Goal: Task Accomplishment & Management: Manage account settings

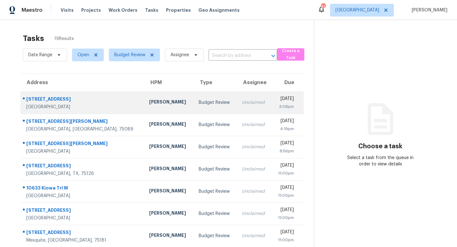
click at [194, 105] on td "Budget Review" at bounding box center [215, 102] width 43 height 22
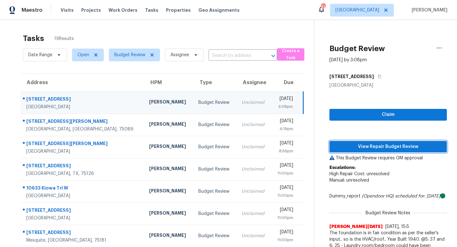
click at [369, 143] on span "View Repair Budget Review" at bounding box center [388, 147] width 107 height 8
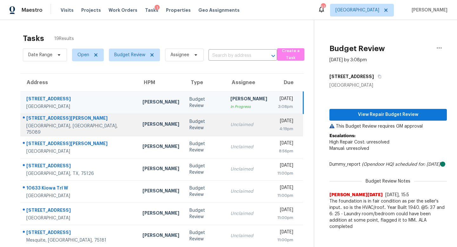
click at [192, 124] on div "Budget Review" at bounding box center [205, 125] width 31 height 13
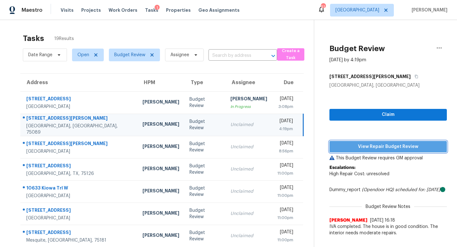
click at [371, 149] on span "View Repair Budget Review" at bounding box center [388, 147] width 107 height 8
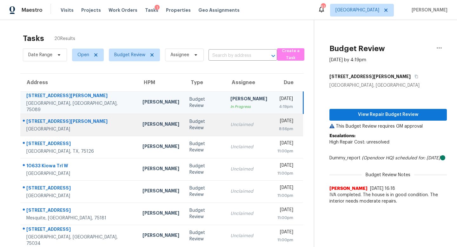
click at [226, 127] on td "Unclaimed" at bounding box center [249, 125] width 47 height 22
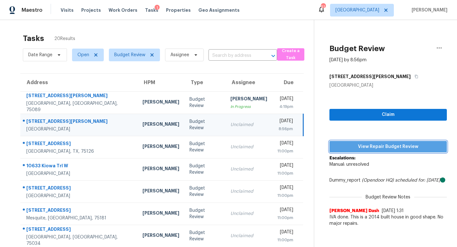
click at [349, 148] on span "View Repair Budget Review" at bounding box center [388, 147] width 107 height 8
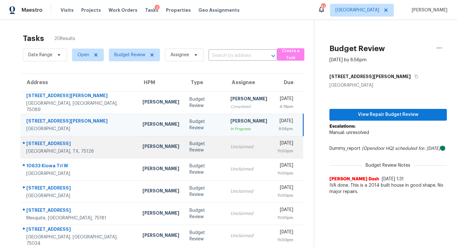
click at [231, 144] on div "Unclaimed" at bounding box center [249, 147] width 37 height 6
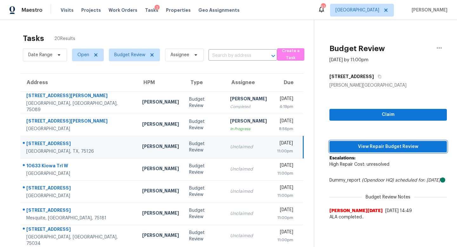
click at [354, 147] on span "View Repair Budget Review" at bounding box center [388, 147] width 107 height 8
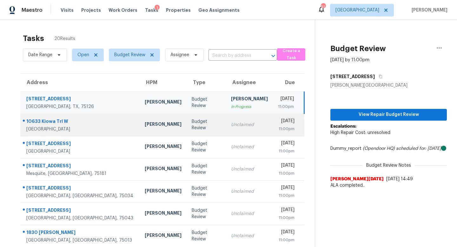
click at [231, 125] on div "Unclaimed" at bounding box center [249, 125] width 37 height 6
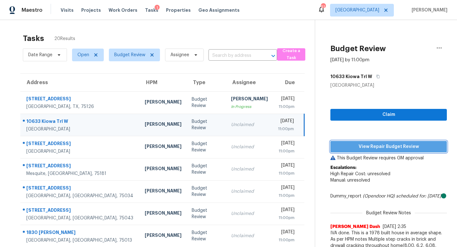
click at [359, 144] on span "View Repair Budget Review" at bounding box center [389, 147] width 106 height 8
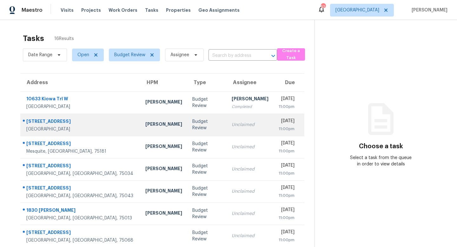
click at [146, 125] on div "[PERSON_NAME]" at bounding box center [164, 125] width 37 height 8
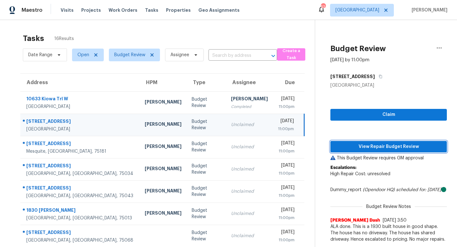
click at [340, 143] on span "View Repair Budget Review" at bounding box center [389, 147] width 106 height 8
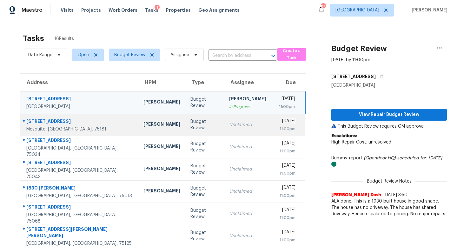
click at [186, 128] on td "Budget Review" at bounding box center [205, 125] width 39 height 22
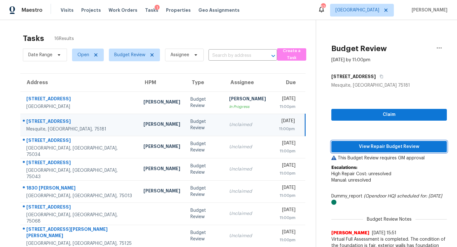
click at [351, 144] on span "View Repair Budget Review" at bounding box center [389, 147] width 105 height 8
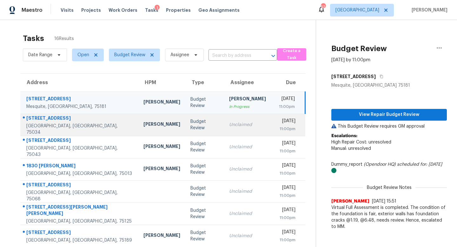
click at [224, 121] on td "Unclaimed" at bounding box center [247, 125] width 47 height 22
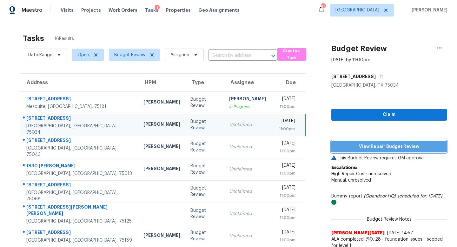
click at [362, 142] on button "View Repair Budget Review" at bounding box center [390, 147] width 116 height 12
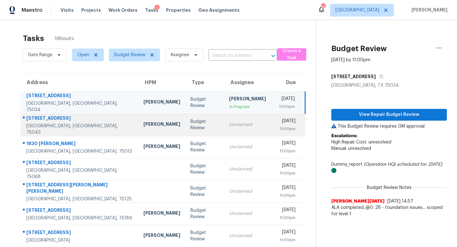
click at [186, 129] on td "Budget Review" at bounding box center [205, 125] width 39 height 22
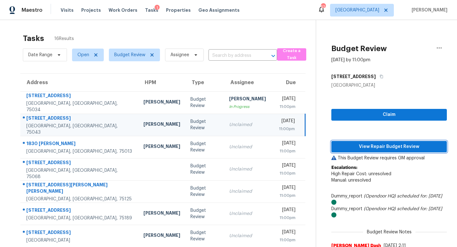
click at [361, 146] on span "View Repair Budget Review" at bounding box center [389, 147] width 105 height 8
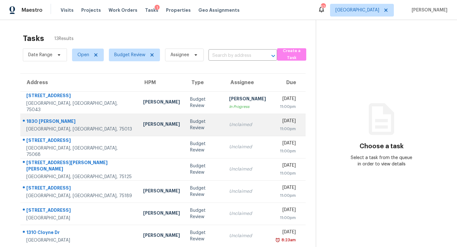
click at [143, 124] on div "[PERSON_NAME]" at bounding box center [161, 125] width 37 height 8
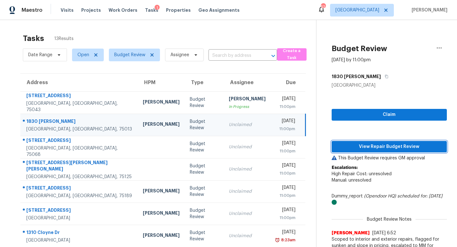
click at [371, 147] on span "View Repair Budget Review" at bounding box center [389, 147] width 105 height 8
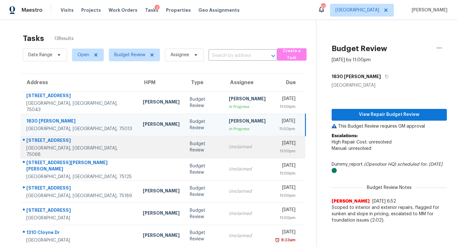
click at [224, 151] on td "Unclaimed" at bounding box center [247, 147] width 47 height 22
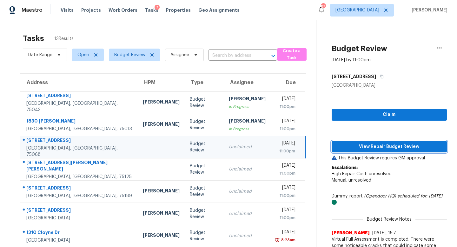
click at [350, 144] on span "View Repair Budget Review" at bounding box center [389, 147] width 105 height 8
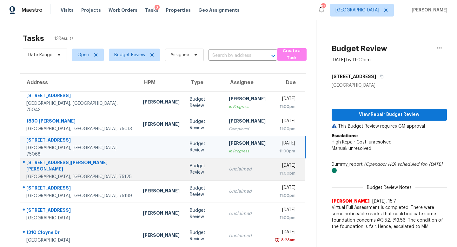
click at [229, 166] on div "Unclaimed" at bounding box center [247, 169] width 37 height 6
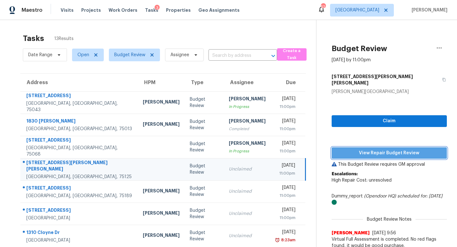
click at [360, 149] on span "View Repair Budget Review" at bounding box center [389, 153] width 105 height 8
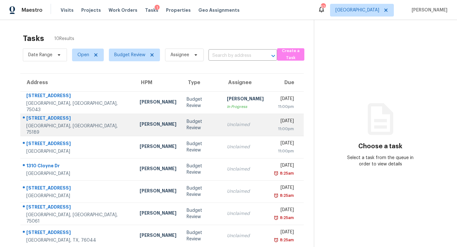
click at [182, 127] on td "Budget Review" at bounding box center [202, 125] width 40 height 22
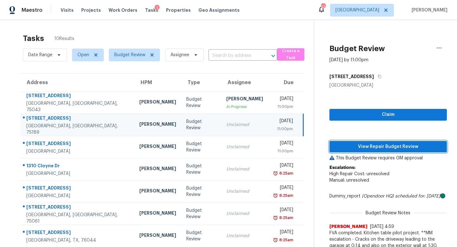
click at [364, 143] on span "View Repair Budget Review" at bounding box center [388, 147] width 107 height 8
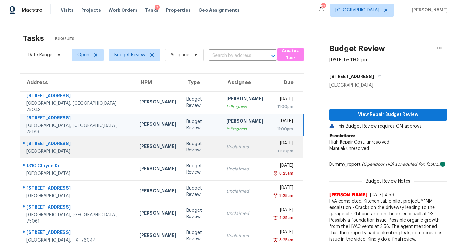
click at [227, 148] on div "Unclaimed" at bounding box center [245, 147] width 37 height 6
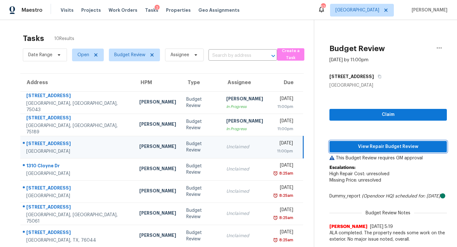
click at [354, 144] on span "View Repair Budget Review" at bounding box center [388, 147] width 107 height 8
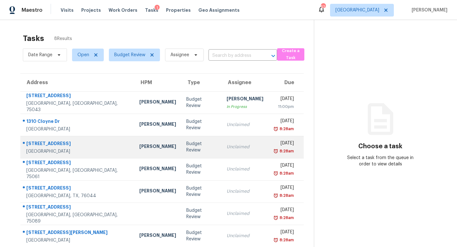
scroll to position [27, 0]
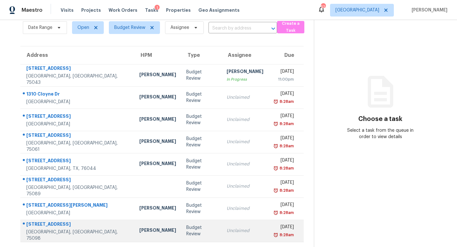
click at [139, 227] on div "Brad Limes" at bounding box center [157, 231] width 37 height 8
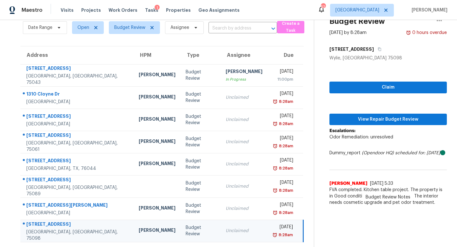
click at [367, 127] on div "Claim View Repair Budget Review Escalations: Odor Remediation: unresolved Dummy…" at bounding box center [389, 135] width 118 height 148
click at [367, 124] on button "View Repair Budget Review" at bounding box center [389, 120] width 118 height 12
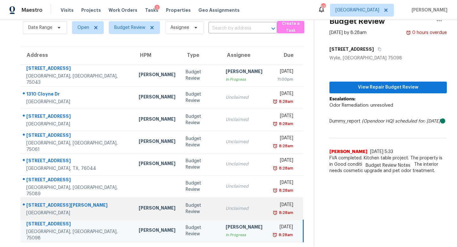
click at [185, 203] on td "Budget Review" at bounding box center [201, 209] width 40 height 22
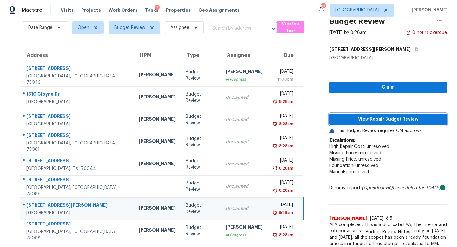
click at [361, 116] on span "View Repair Budget Review" at bounding box center [388, 120] width 107 height 8
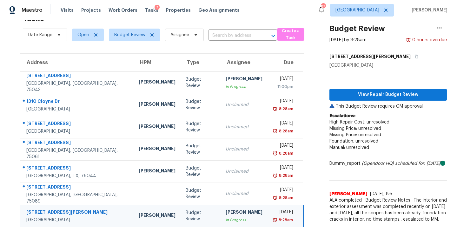
scroll to position [20, 0]
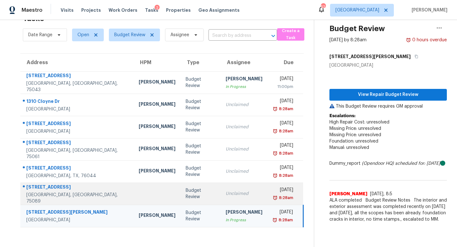
click at [181, 192] on td "Budget Review" at bounding box center [201, 194] width 40 height 22
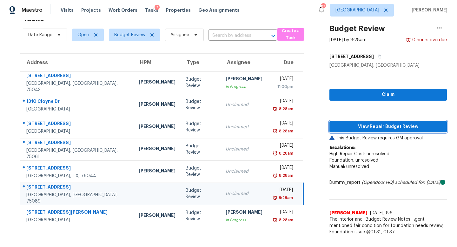
click at [348, 129] on span "View Repair Budget Review" at bounding box center [388, 127] width 107 height 8
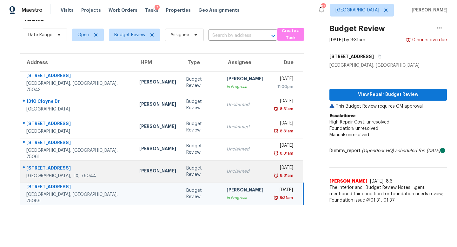
click at [181, 164] on td "Budget Review" at bounding box center [201, 171] width 40 height 22
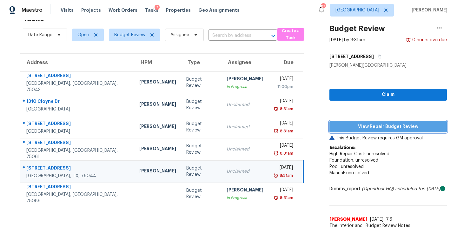
click at [362, 124] on span "View Repair Budget Review" at bounding box center [388, 127] width 107 height 8
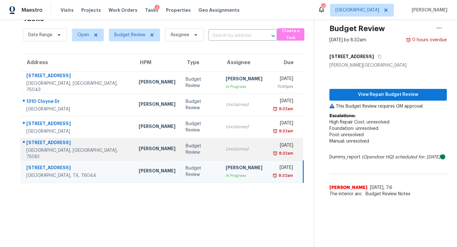
click at [185, 146] on td "Budget Review" at bounding box center [201, 149] width 40 height 22
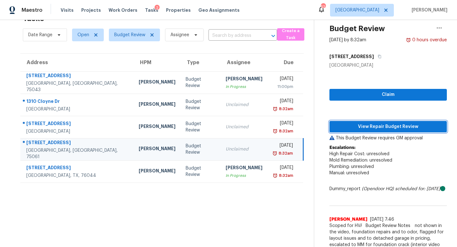
click at [351, 124] on span "View Repair Budget Review" at bounding box center [388, 127] width 107 height 8
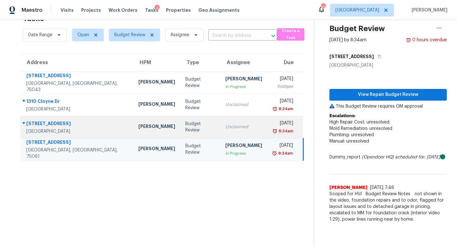
click at [182, 130] on td "Budget Review" at bounding box center [200, 127] width 40 height 22
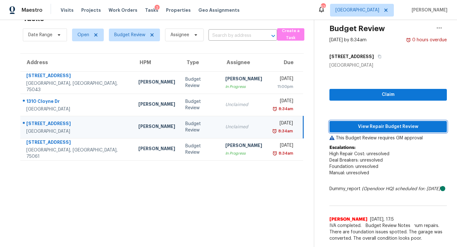
click at [359, 126] on span "View Repair Budget Review" at bounding box center [388, 127] width 107 height 8
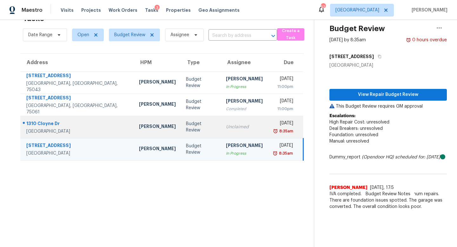
click at [221, 132] on td "Unclaimed" at bounding box center [244, 127] width 47 height 22
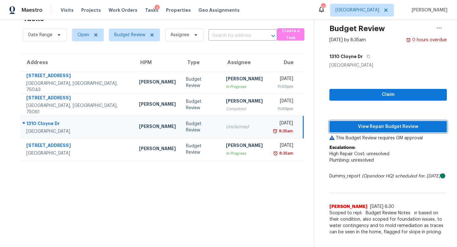
click at [354, 128] on span "View Repair Budget Review" at bounding box center [388, 127] width 107 height 8
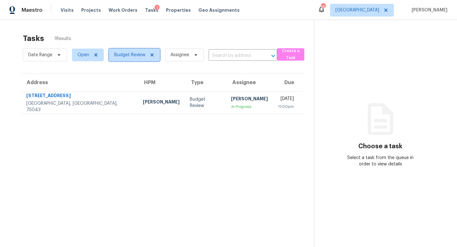
click at [131, 53] on span "Budget Review" at bounding box center [129, 55] width 31 height 6
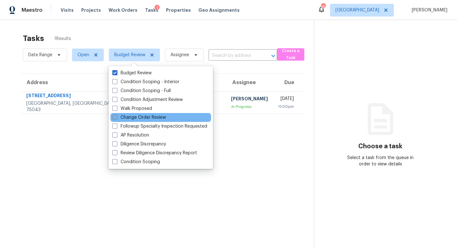
click at [134, 120] on label "Change Order Review" at bounding box center [139, 117] width 54 height 6
click at [117, 119] on input "Change Order Review" at bounding box center [114, 116] width 4 height 4
checkbox input "true"
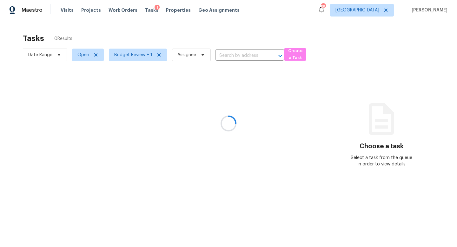
click at [157, 33] on div at bounding box center [228, 123] width 457 height 247
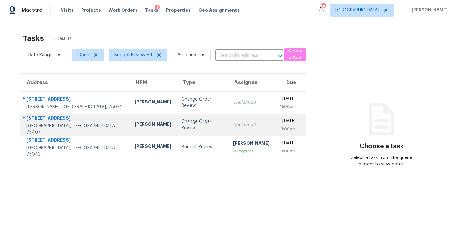
click at [130, 126] on td "[PERSON_NAME]" at bounding box center [153, 125] width 47 height 22
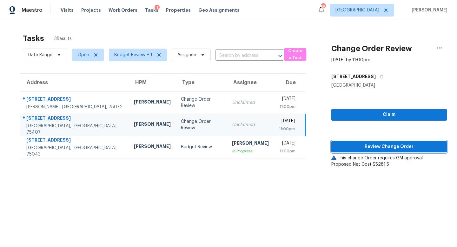
click at [356, 147] on span "Review Change Order" at bounding box center [389, 147] width 105 height 8
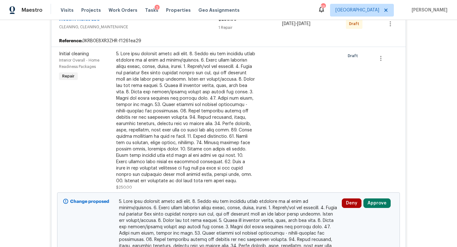
scroll to position [141, 0]
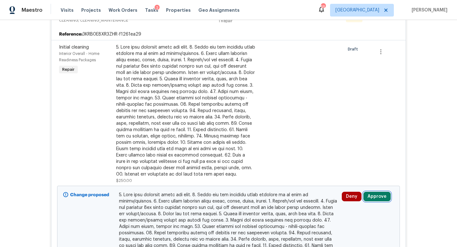
click at [375, 196] on button "Approve" at bounding box center [377, 197] width 27 height 10
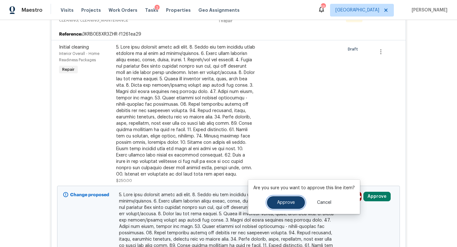
click at [289, 200] on button "Approve" at bounding box center [286, 202] width 38 height 13
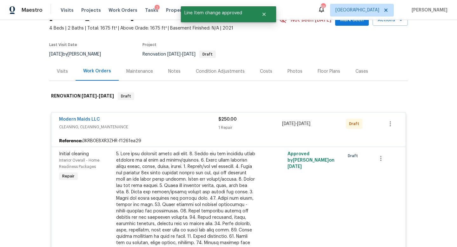
scroll to position [0, 0]
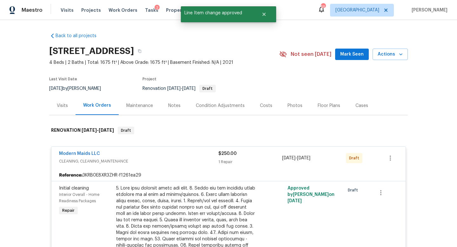
click at [263, 107] on div "Costs" at bounding box center [266, 106] width 12 height 6
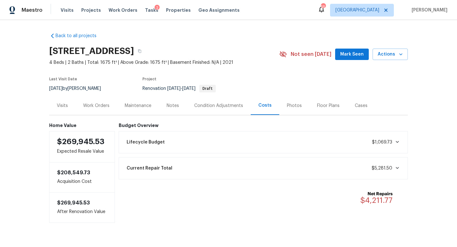
click at [150, 108] on div "Maintenance" at bounding box center [138, 106] width 27 height 6
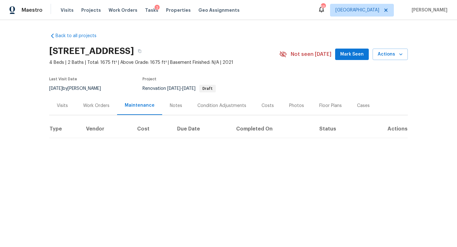
click at [171, 104] on div "Notes" at bounding box center [176, 106] width 12 height 6
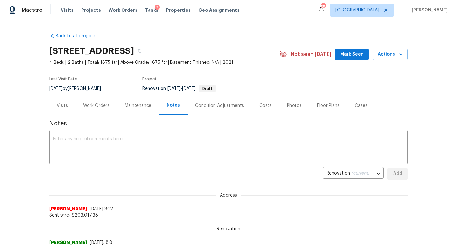
click at [103, 109] on div "Work Orders" at bounding box center [97, 105] width 42 height 19
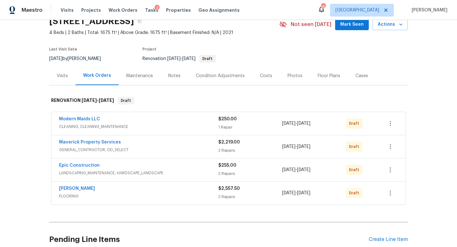
scroll to position [29, 0]
click at [97, 142] on link "Maverick Property Services" at bounding box center [90, 143] width 62 height 4
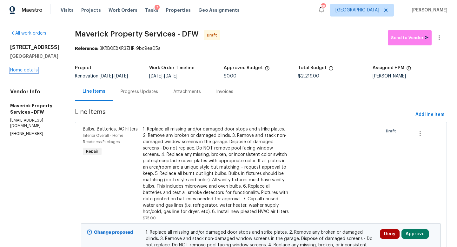
click at [20, 71] on link "Home details" at bounding box center [24, 70] width 28 height 4
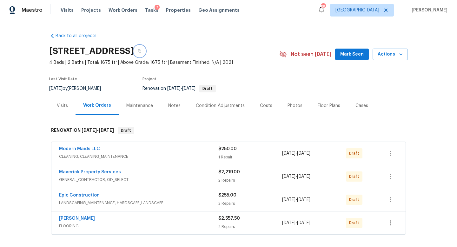
click at [142, 51] on icon "button" at bounding box center [140, 51] width 4 height 4
click at [80, 171] on link "Maverick Property Services" at bounding box center [90, 172] width 62 height 4
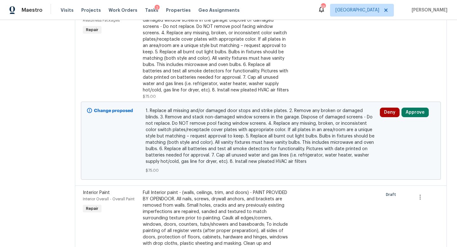
scroll to position [127, 0]
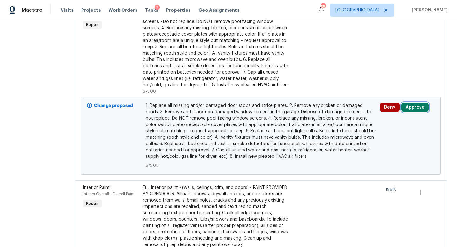
click at [420, 112] on button "Approve" at bounding box center [415, 108] width 27 height 10
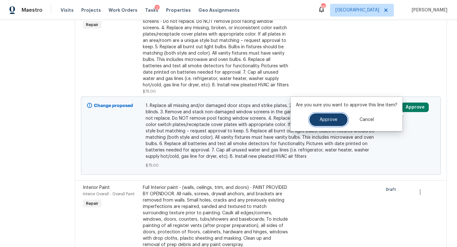
click at [342, 124] on button "Approve" at bounding box center [329, 119] width 38 height 13
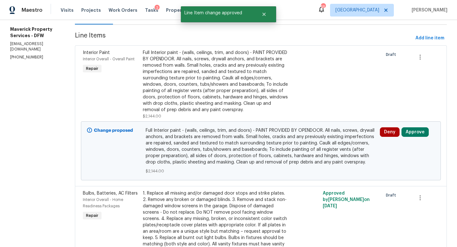
scroll to position [84, 0]
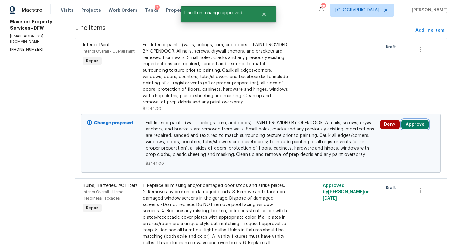
click at [423, 129] on button "Approve" at bounding box center [415, 125] width 27 height 10
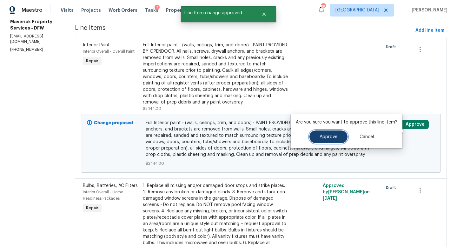
click at [340, 139] on button "Approve" at bounding box center [329, 137] width 38 height 13
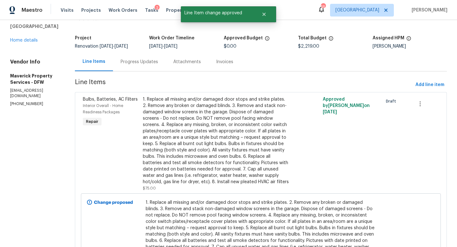
scroll to position [0, 0]
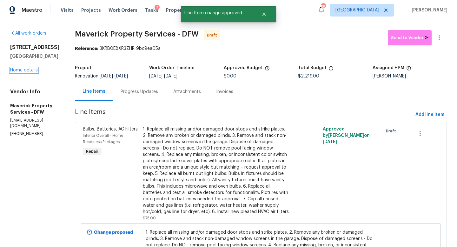
click at [30, 71] on link "Home details" at bounding box center [24, 70] width 28 height 4
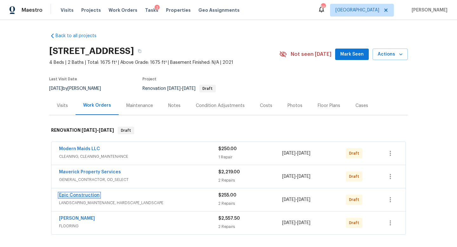
click at [89, 193] on link "Epic Construction" at bounding box center [79, 195] width 41 height 4
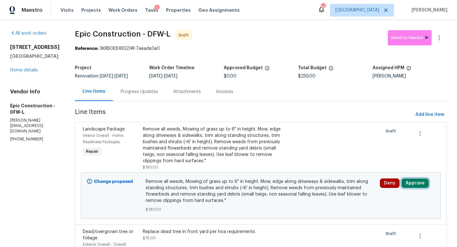
click at [414, 182] on button "Approve" at bounding box center [415, 184] width 27 height 10
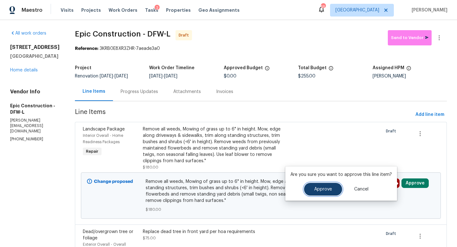
click at [322, 188] on span "Approve" at bounding box center [324, 189] width 18 height 5
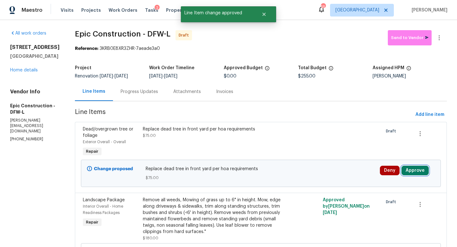
click at [421, 169] on button "Approve" at bounding box center [415, 171] width 27 height 10
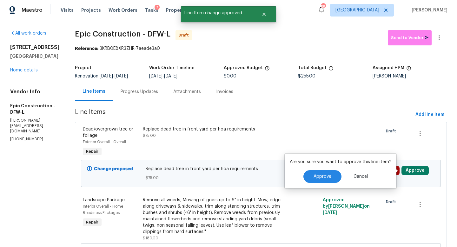
click at [302, 179] on div "Approve Cancel" at bounding box center [341, 176] width 102 height 13
click at [314, 177] on span "Approve" at bounding box center [323, 176] width 18 height 5
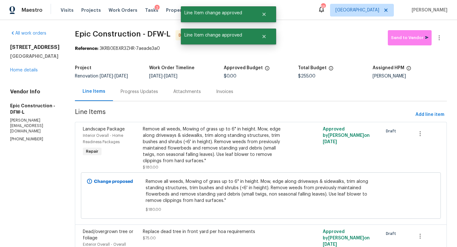
scroll to position [60, 0]
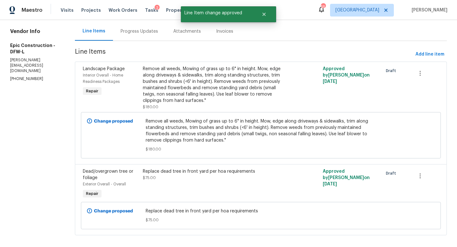
click at [31, 12] on link "Home details" at bounding box center [24, 10] width 28 height 4
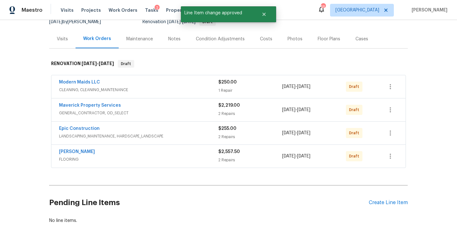
scroll to position [68, 0]
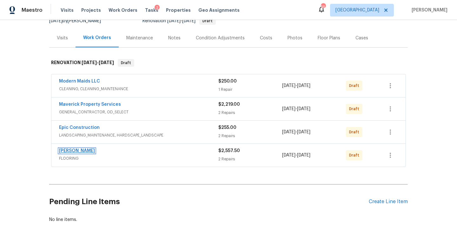
click at [71, 149] on link "[PERSON_NAME]" at bounding box center [77, 151] width 36 height 4
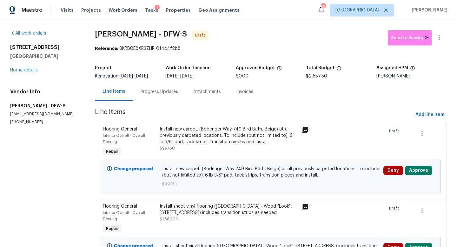
scroll to position [48, 0]
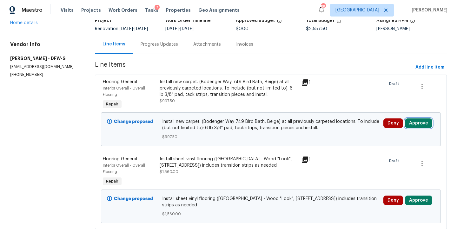
click at [424, 125] on button "Approve" at bounding box center [418, 124] width 27 height 10
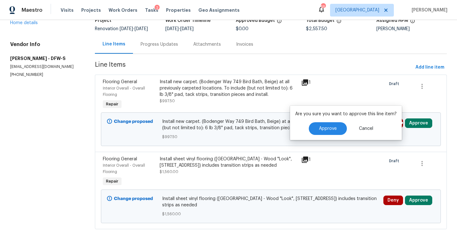
click at [339, 135] on div "Are you sure you want to approve this line item? Approve Cancel" at bounding box center [346, 123] width 112 height 34
click at [338, 133] on button "Approve" at bounding box center [328, 128] width 38 height 13
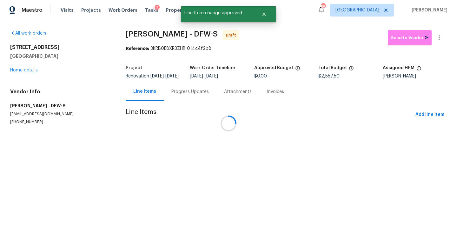
scroll to position [0, 0]
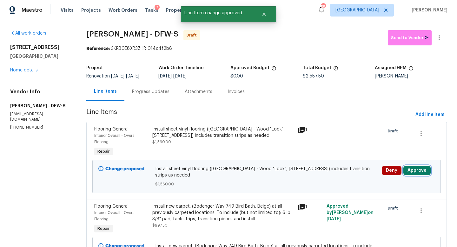
click at [417, 169] on button "Approve" at bounding box center [417, 171] width 27 height 10
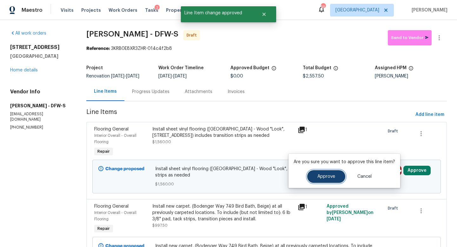
click at [337, 175] on button "Approve" at bounding box center [327, 176] width 38 height 13
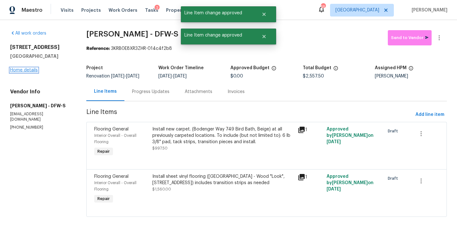
click at [31, 70] on link "Home details" at bounding box center [24, 70] width 28 height 4
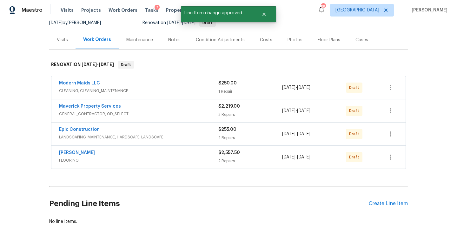
scroll to position [87, 0]
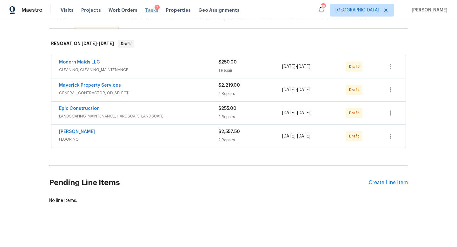
click at [145, 11] on span "Tasks" at bounding box center [151, 10] width 13 height 4
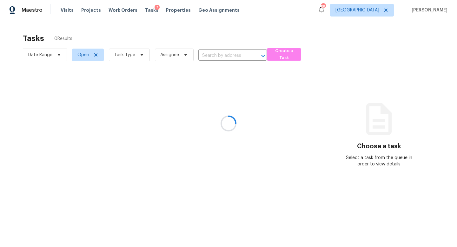
click at [140, 56] on div at bounding box center [228, 123] width 457 height 247
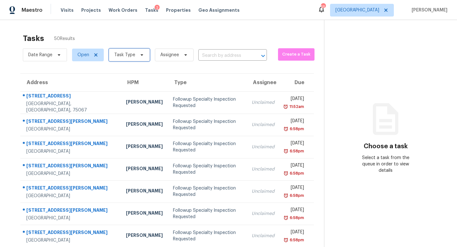
click at [140, 56] on icon at bounding box center [141, 54] width 5 height 5
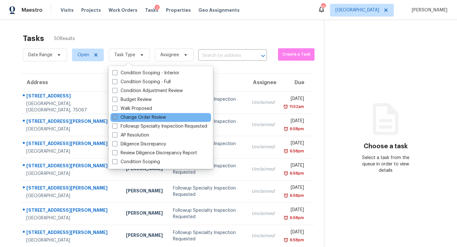
click at [139, 118] on label "Change Order Review" at bounding box center [139, 117] width 54 height 6
click at [117, 118] on input "Change Order Review" at bounding box center [114, 116] width 4 height 4
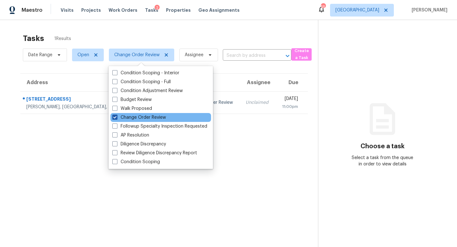
click at [139, 118] on label "Change Order Review" at bounding box center [139, 117] width 54 height 6
click at [117, 118] on input "Change Order Review" at bounding box center [114, 116] width 4 height 4
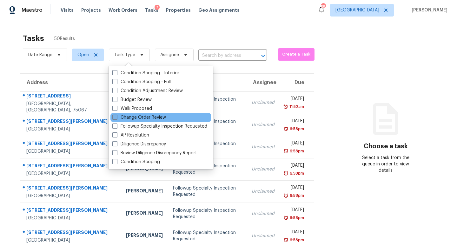
click at [137, 118] on label "Change Order Review" at bounding box center [139, 117] width 54 height 6
click at [117, 118] on input "Change Order Review" at bounding box center [114, 116] width 4 height 4
checkbox input "true"
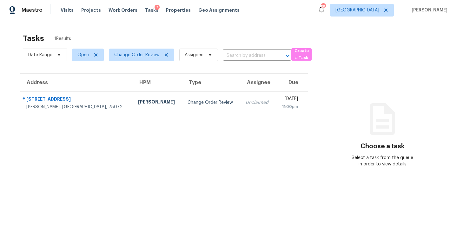
click at [63, 141] on section "Tasks 1 Results Date Range Open Change Order Review Assignee ​ Create a Task Ad…" at bounding box center [164, 148] width 308 height 237
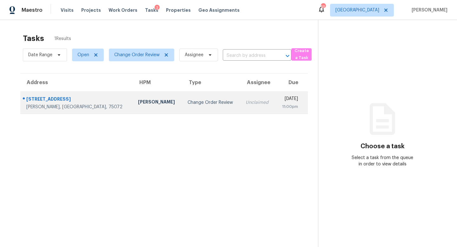
click at [138, 104] on div "[PERSON_NAME]" at bounding box center [157, 103] width 39 height 8
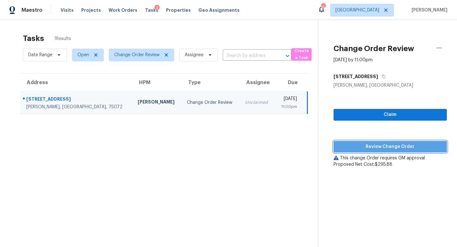
click at [369, 145] on span "Review Change Order" at bounding box center [390, 147] width 103 height 8
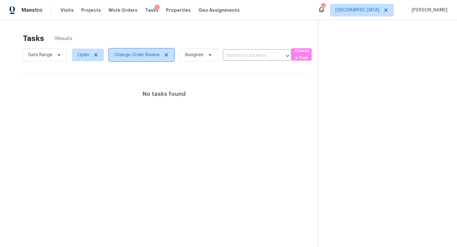
click at [143, 56] on span "Change Order Review" at bounding box center [136, 55] width 45 height 6
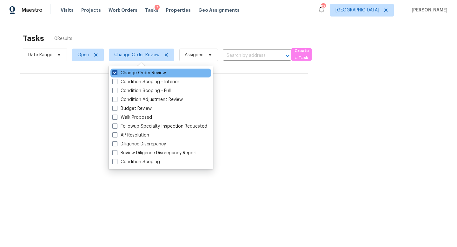
click at [116, 74] on span at bounding box center [114, 72] width 5 height 5
click at [116, 74] on input "Change Order Review" at bounding box center [114, 72] width 4 height 4
checkbox input "false"
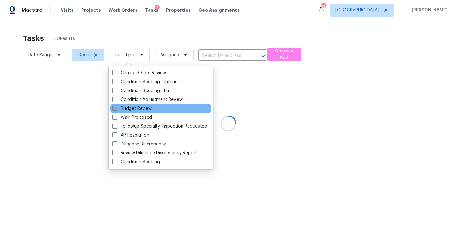
click at [134, 109] on label "Budget Review" at bounding box center [131, 108] width 39 height 6
click at [117, 109] on input "Budget Review" at bounding box center [114, 107] width 4 height 4
checkbox input "true"
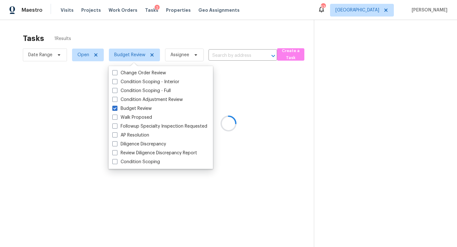
click at [159, 28] on div at bounding box center [228, 123] width 457 height 247
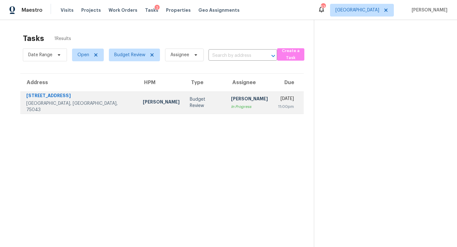
click at [190, 105] on div "Budget Review" at bounding box center [205, 102] width 31 height 13
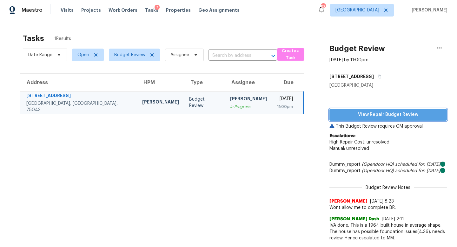
click at [374, 118] on span "View Repair Budget Review" at bounding box center [388, 115] width 107 height 8
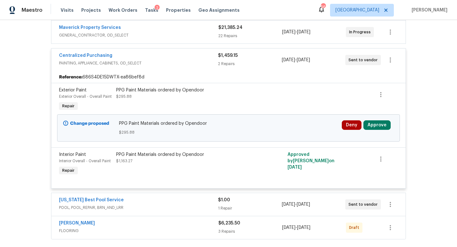
scroll to position [145, 0]
click at [382, 125] on button "Approve" at bounding box center [377, 125] width 27 height 10
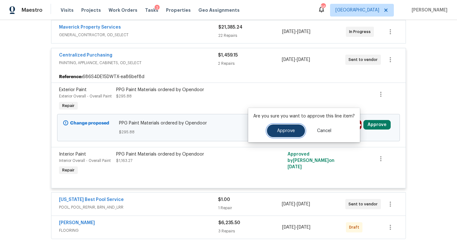
click at [292, 128] on button "Approve" at bounding box center [286, 131] width 38 height 13
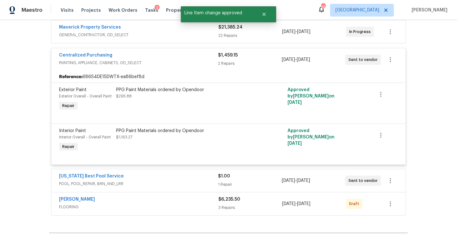
click at [128, 55] on div "Centralized Purchasing" at bounding box center [138, 56] width 159 height 8
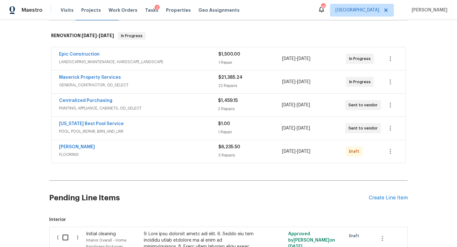
scroll to position [95, 0]
click at [87, 146] on link "[PERSON_NAME]" at bounding box center [77, 147] width 36 height 4
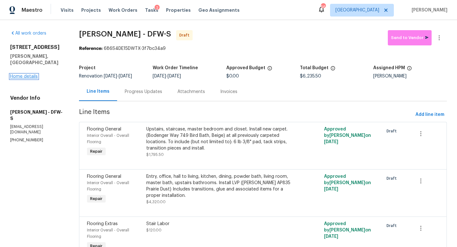
click at [34, 74] on link "Home details" at bounding box center [24, 76] width 28 height 4
